Goal: Information Seeking & Learning: Learn about a topic

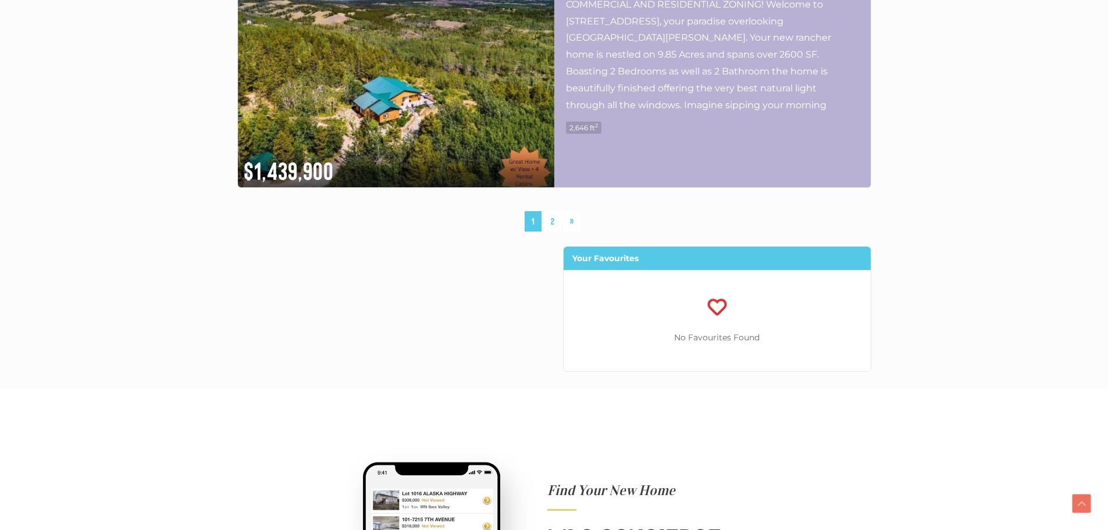
scroll to position [6222, 0]
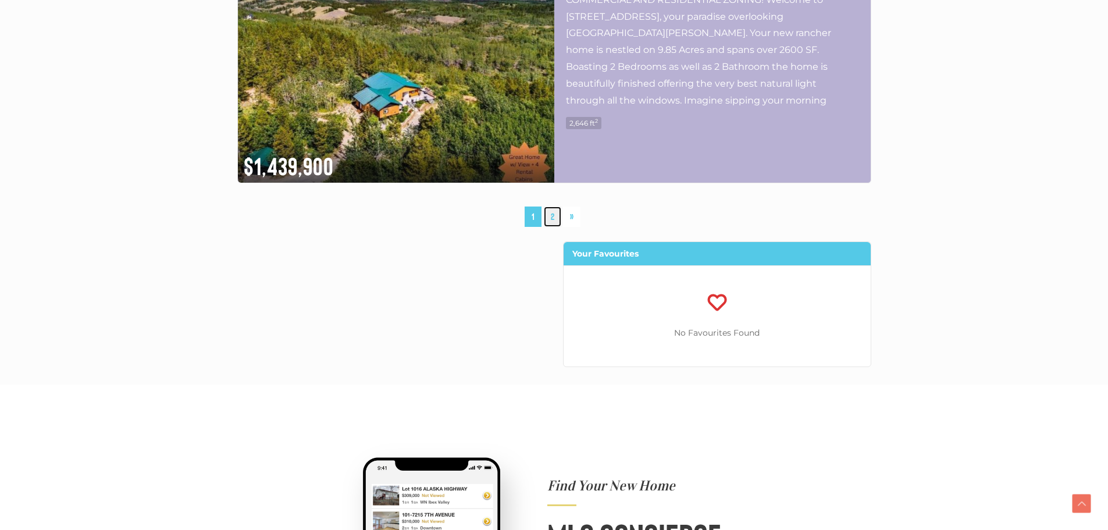
click at [556, 210] on link "2" at bounding box center [552, 216] width 17 height 20
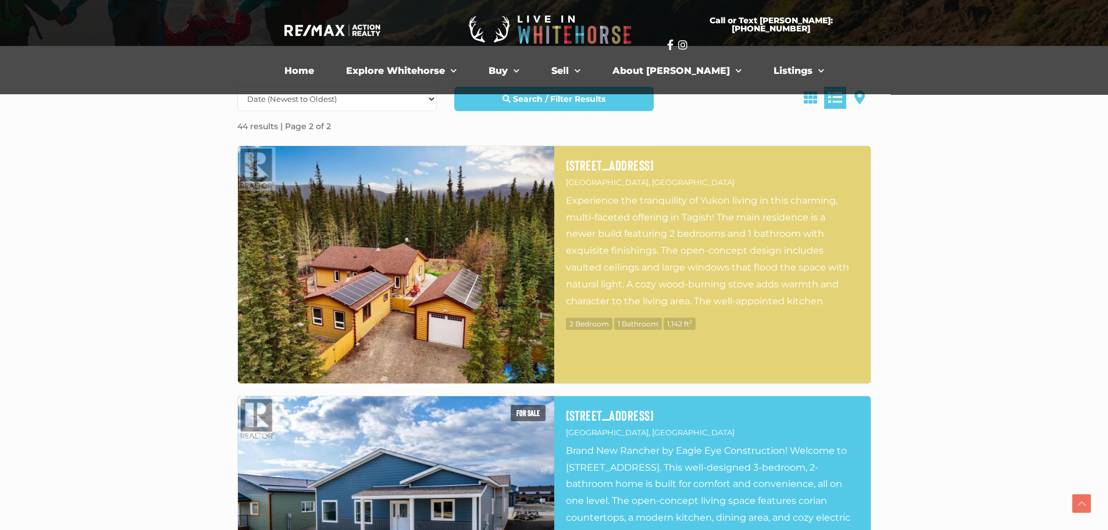
scroll to position [270, 0]
click at [448, 238] on img at bounding box center [396, 265] width 316 height 237
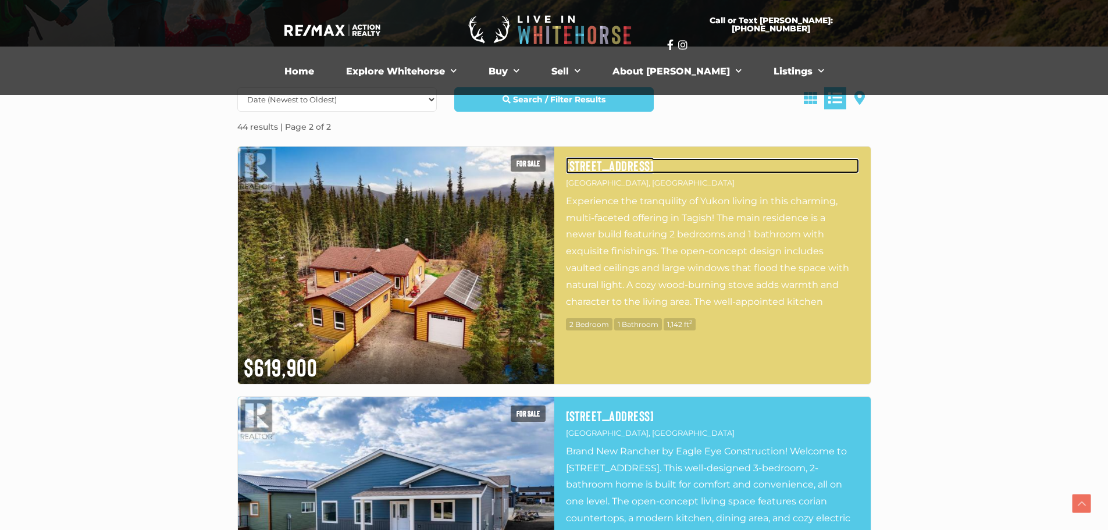
click at [616, 163] on h4 "[STREET_ADDRESS]" at bounding box center [712, 165] width 293 height 15
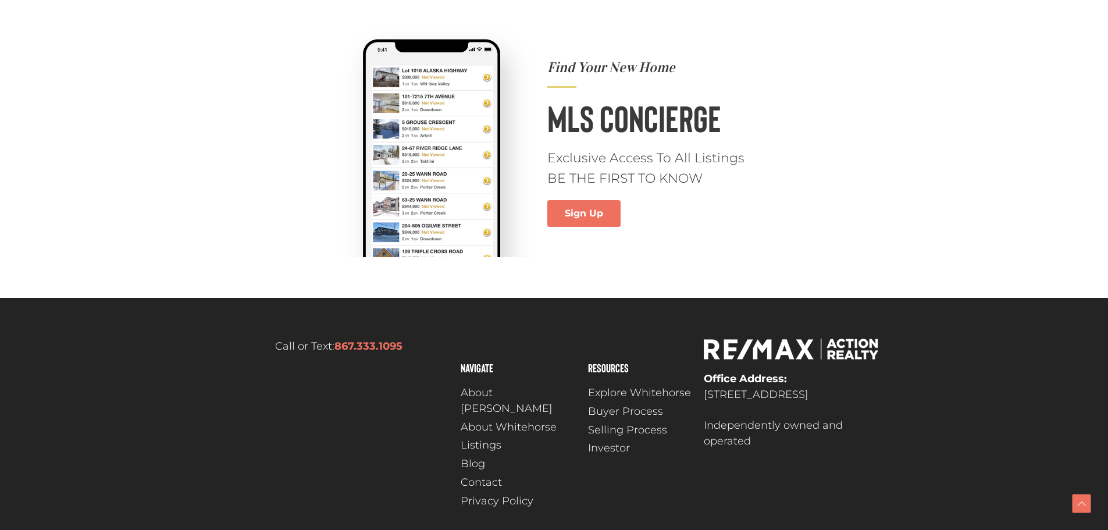
scroll to position [5663, 0]
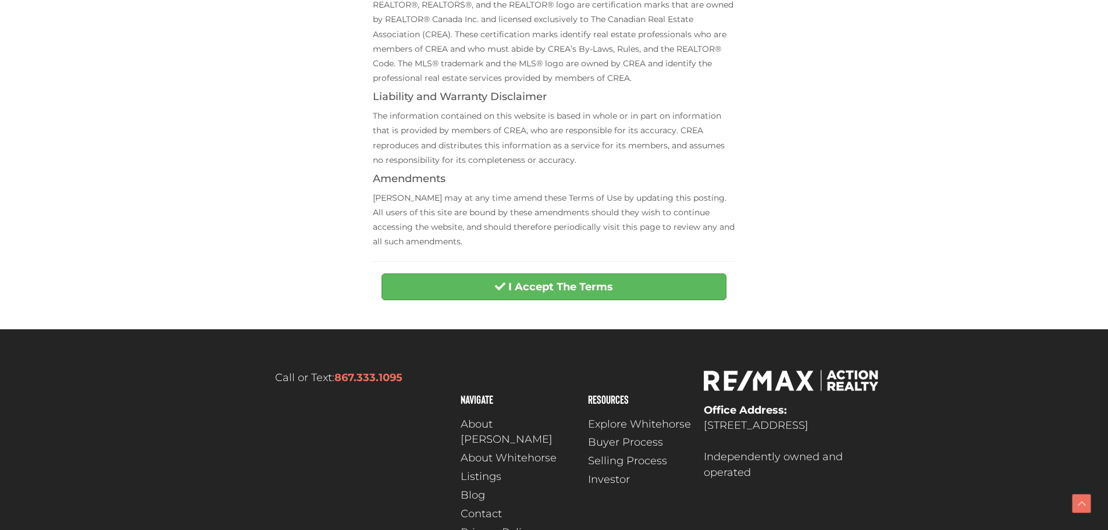
scroll to position [463, 0]
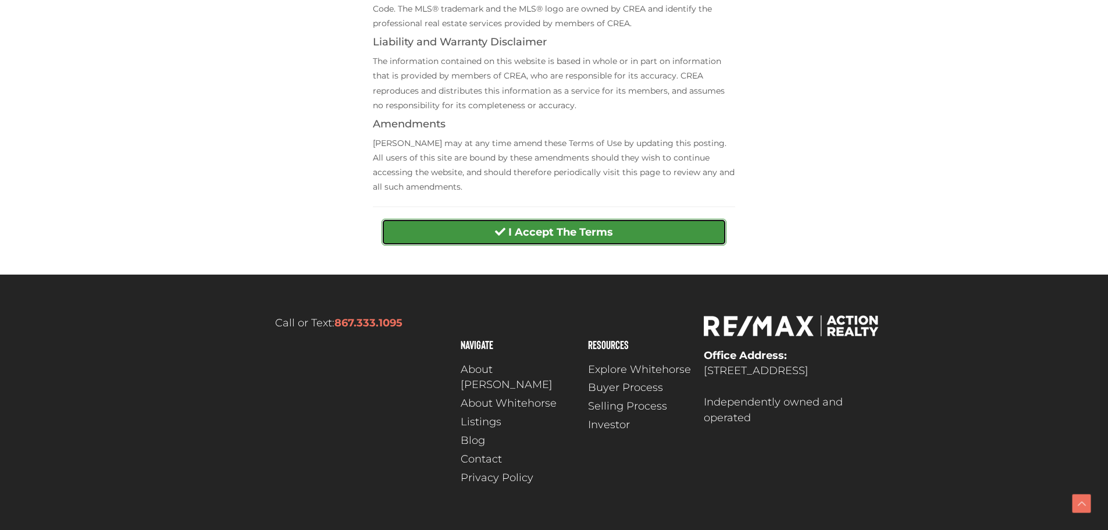
click at [520, 233] on strong "I Accept The Terms" at bounding box center [560, 232] width 105 height 13
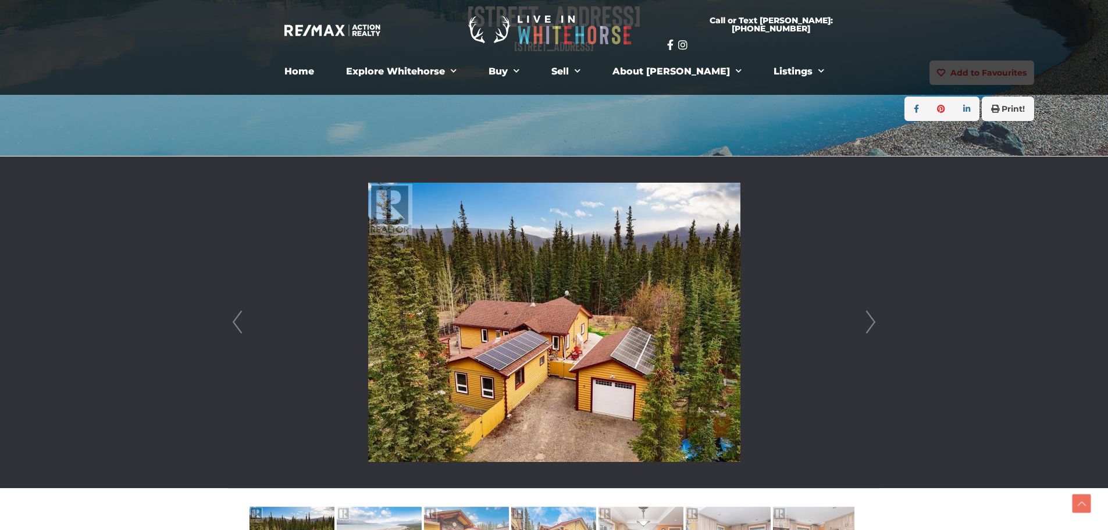
scroll to position [174, 0]
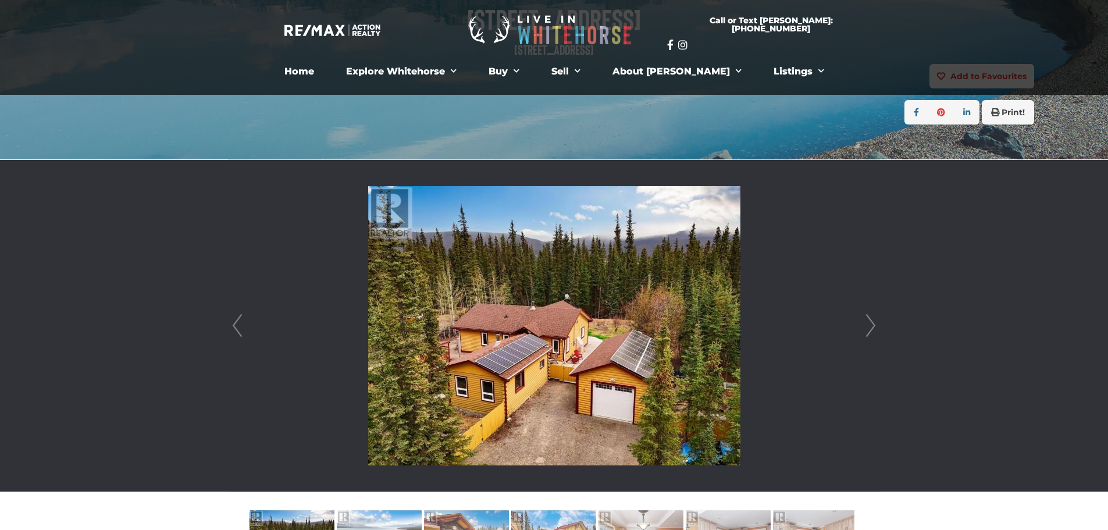
click at [870, 327] on link "Next" at bounding box center [870, 325] width 17 height 331
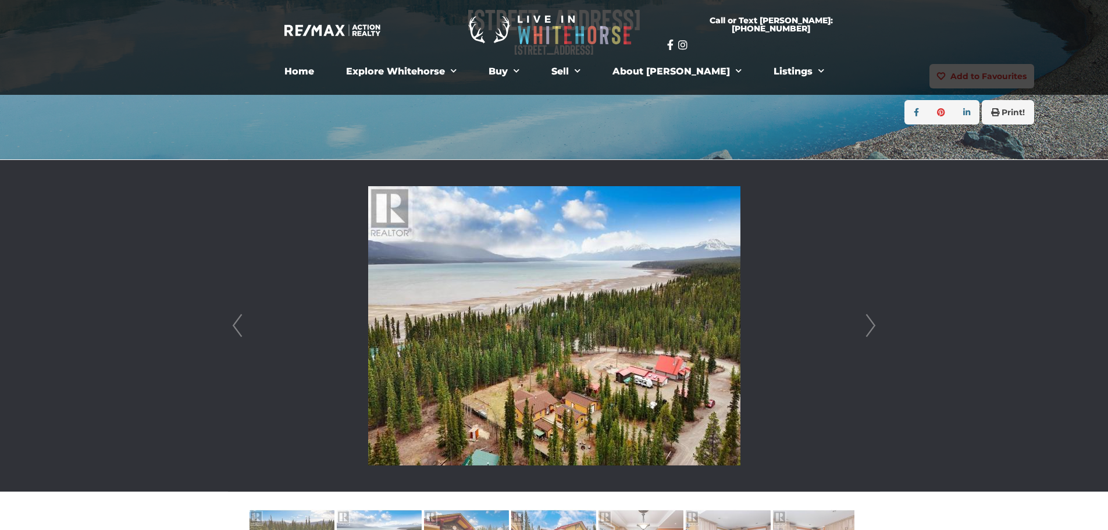
click at [870, 327] on link "Next" at bounding box center [870, 325] width 17 height 331
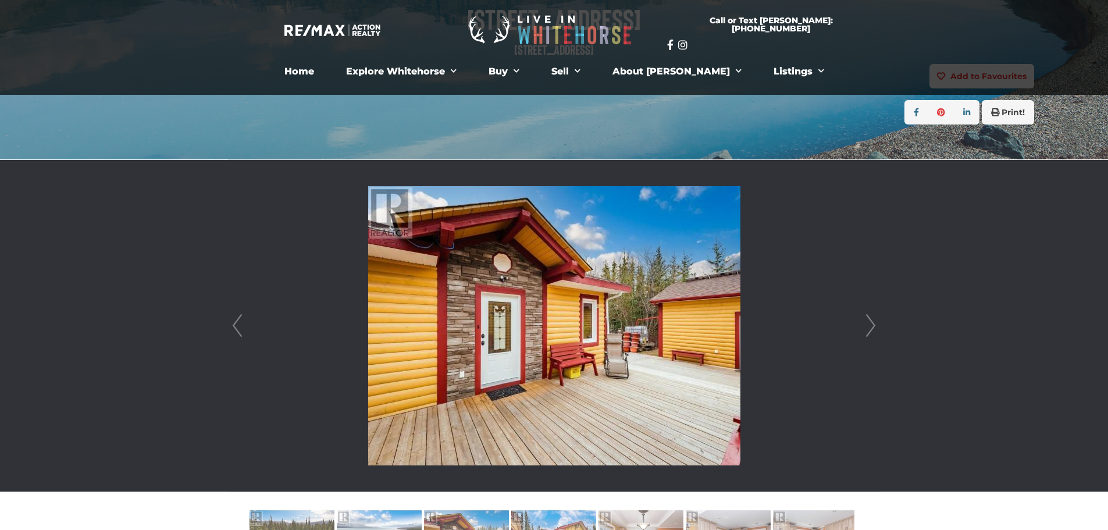
click at [870, 327] on link "Next" at bounding box center [870, 325] width 17 height 331
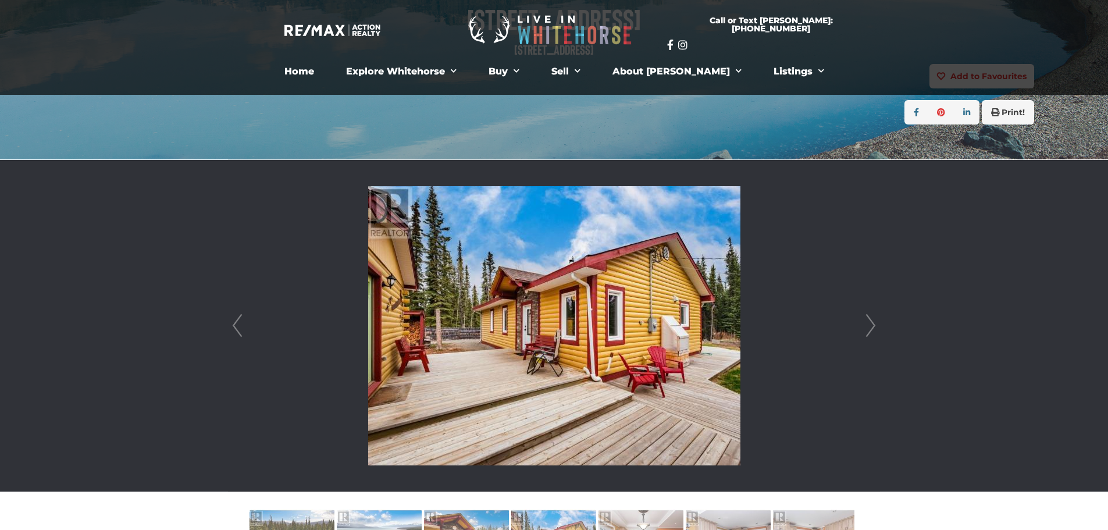
click at [870, 327] on link "Next" at bounding box center [870, 325] width 17 height 331
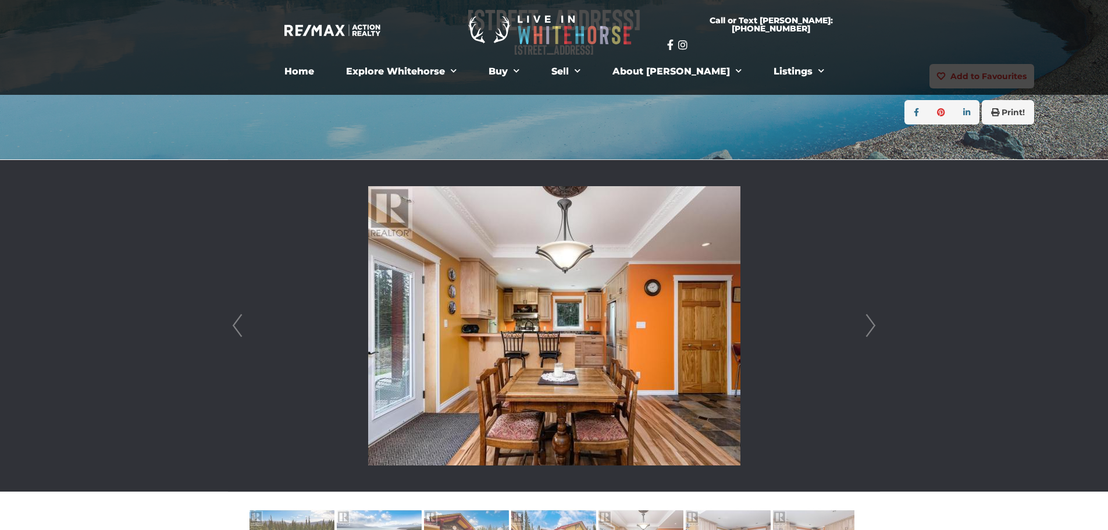
click at [870, 327] on link "Next" at bounding box center [870, 325] width 17 height 331
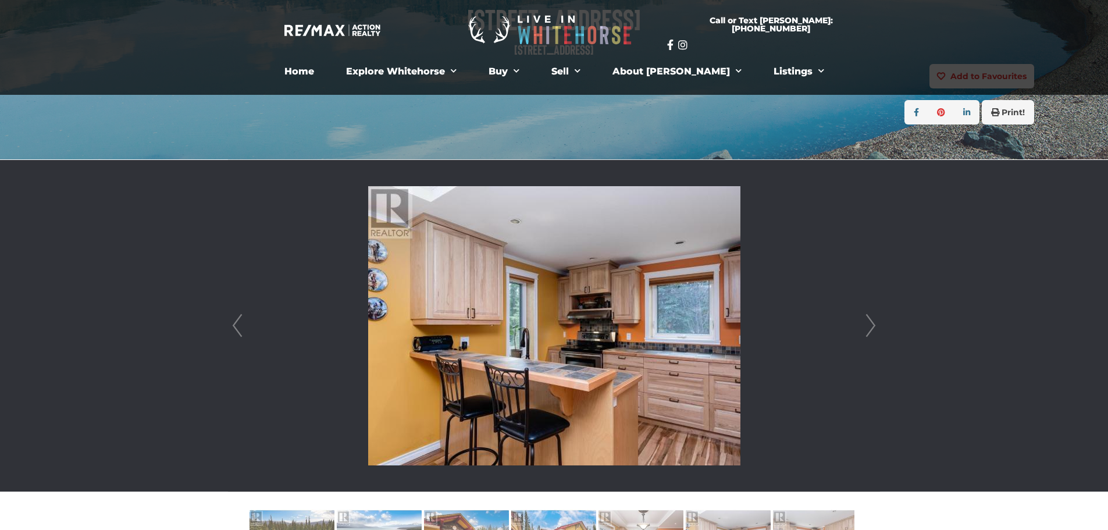
click at [870, 327] on link "Next" at bounding box center [870, 325] width 17 height 331
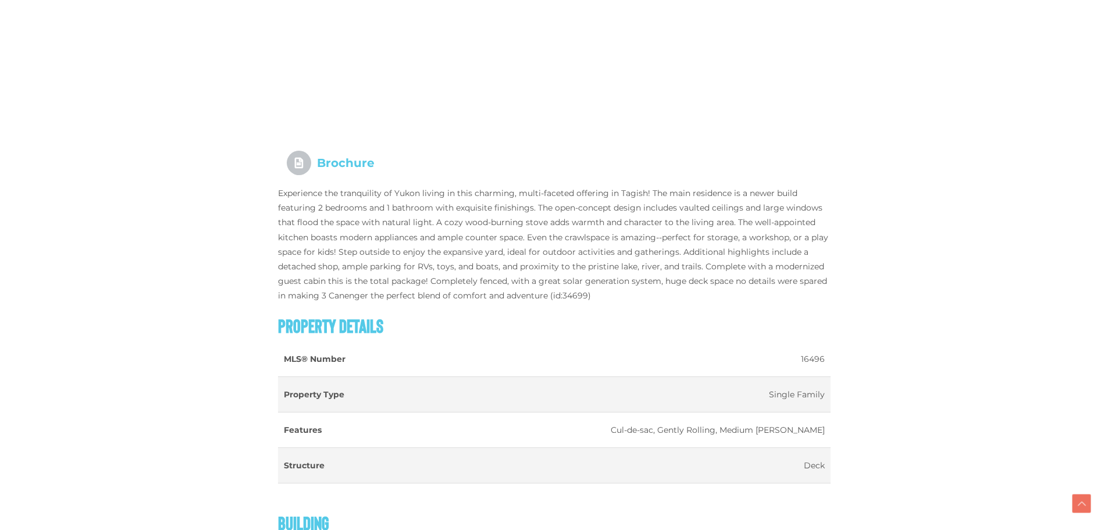
scroll to position [1105, 0]
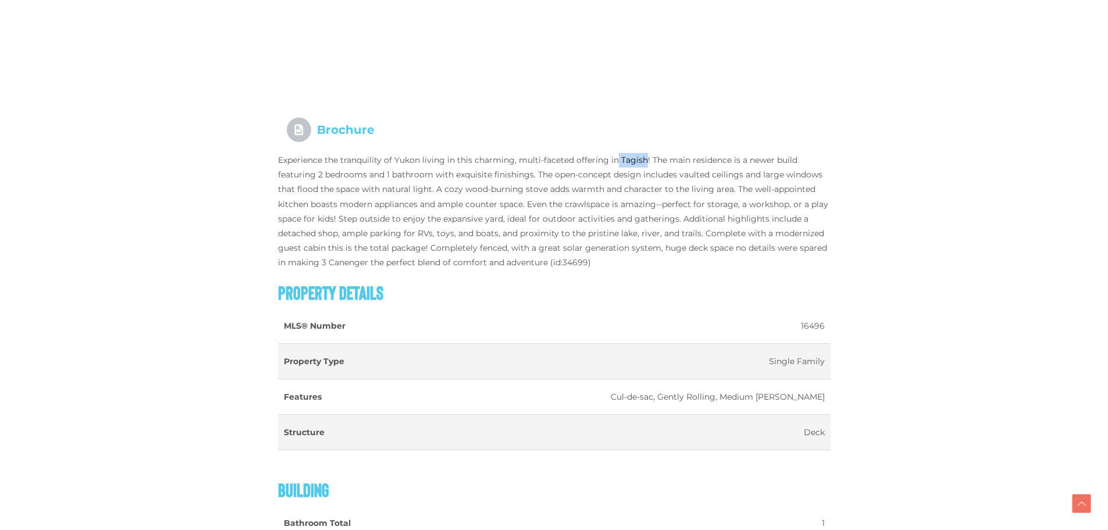
drag, startPoint x: 616, startPoint y: 156, endPoint x: 644, endPoint y: 157, distance: 27.9
click at [644, 157] on p "Experience the tranquility of Yukon living in this charming, multi-faceted offe…" at bounding box center [554, 211] width 552 height 117
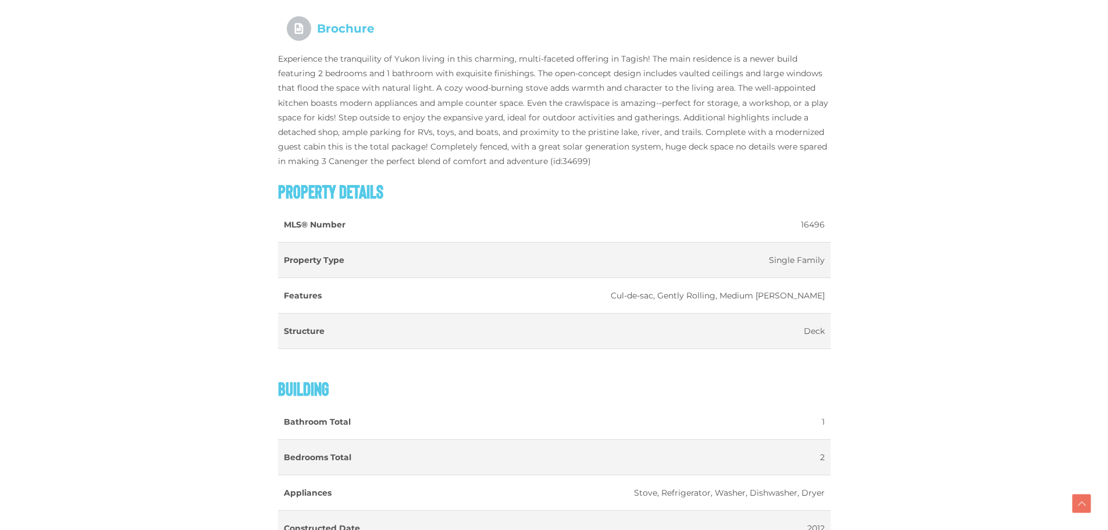
scroll to position [1452, 0]
